Goal: Task Accomplishment & Management: Use online tool/utility

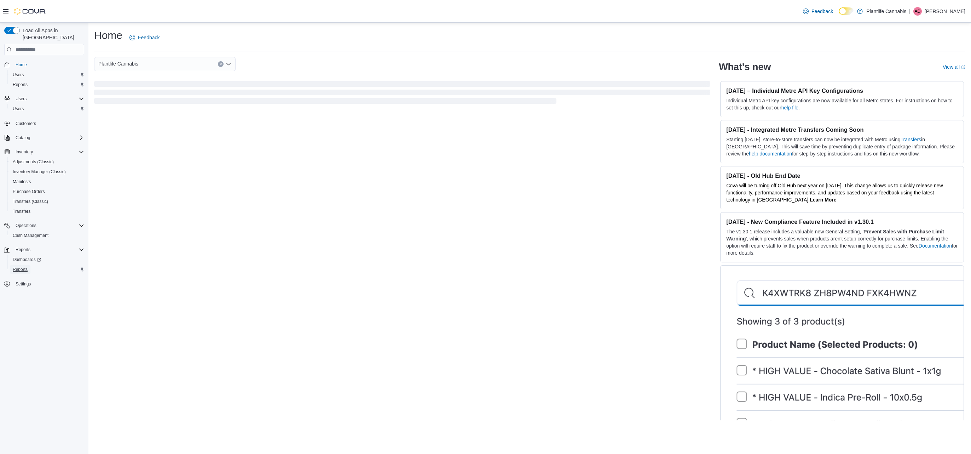
click at [21, 266] on span "Reports" at bounding box center [20, 269] width 15 height 6
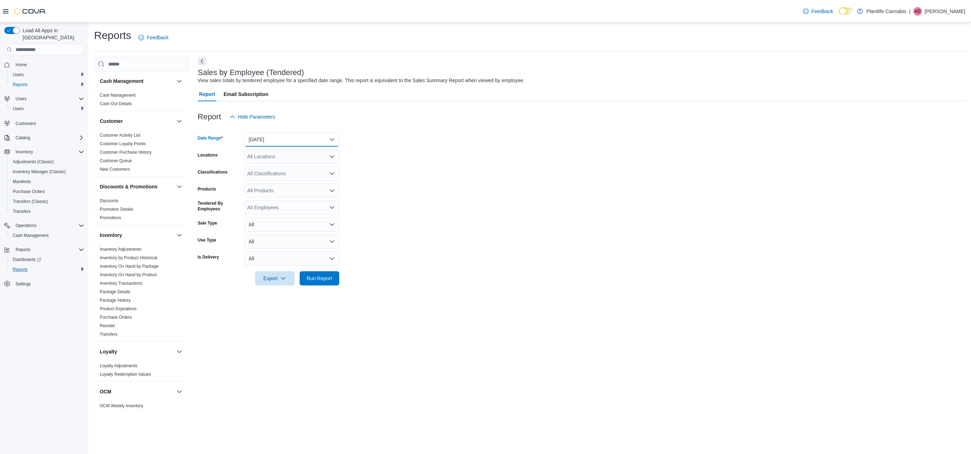
click at [285, 139] on button "[DATE]" at bounding box center [292, 139] width 95 height 14
click at [282, 170] on span "[DATE]" at bounding box center [296, 167] width 81 height 8
click at [280, 154] on div "All Locations" at bounding box center [292, 156] width 95 height 14
type input "******"
click at [285, 169] on span "[GEOGRAPHIC_DATA] - Mahogany Market" at bounding box center [311, 168] width 96 height 7
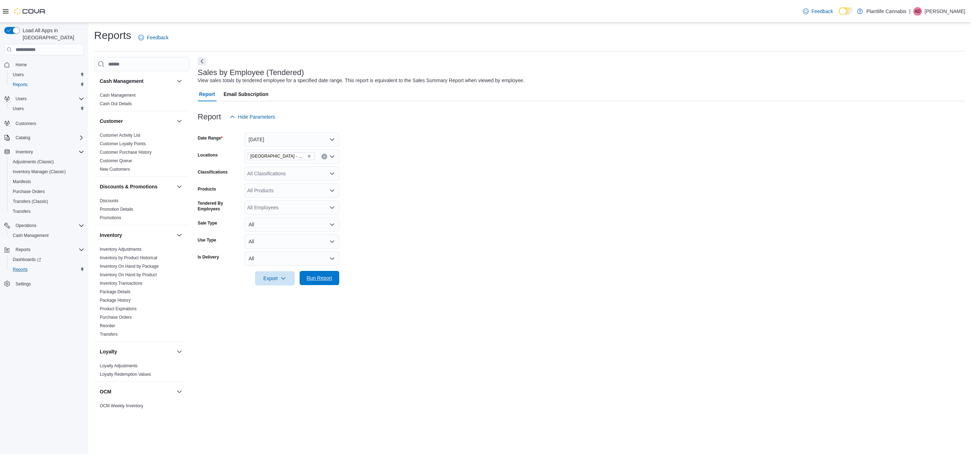
click at [313, 274] on span "Run Report" at bounding box center [319, 278] width 31 height 14
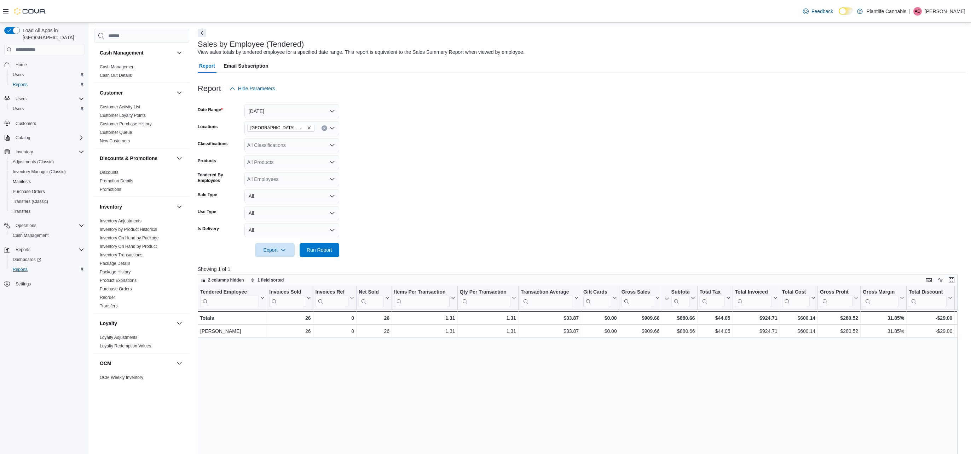
scroll to position [29, 0]
